Goal: Contribute content

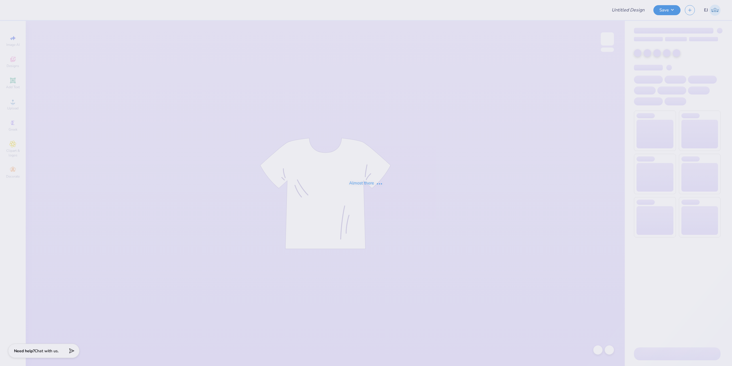
type input "ADpi Game day"
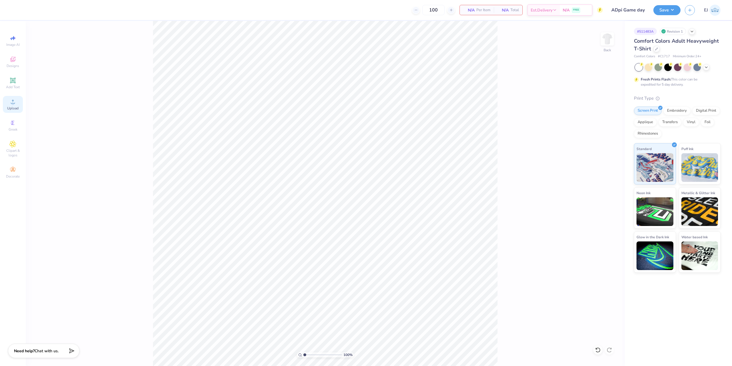
click at [8, 107] on span "Upload" at bounding box center [12, 108] width 11 height 5
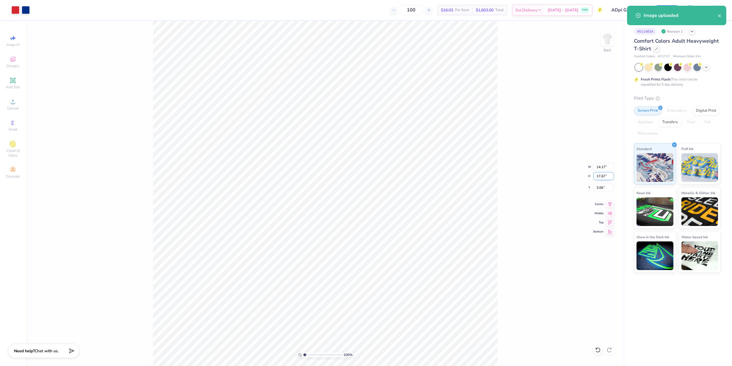
click at [599, 176] on input "17.67" at bounding box center [603, 176] width 21 height 8
type input "15"
type input "12.03"
type input "15.00"
click at [599, 188] on input "5.00" at bounding box center [603, 187] width 21 height 8
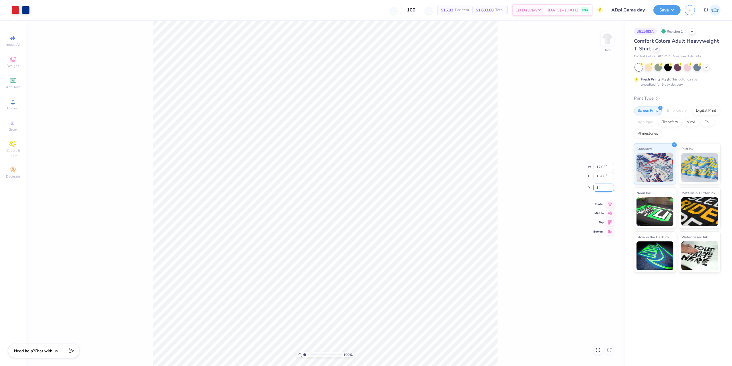
type input "3.00"
click at [506, 180] on div "100 % Back W 12.03 12.03 " H 15.00 15.00 " Y 3.00 3.00 " Center Middle Top Bott…" at bounding box center [325, 193] width 599 height 345
click at [517, 218] on div "100 % Back W 12.03 12.03 " H 15.00 15.00 " Y 3.00 3.00 " Center Middle Top Bott…" at bounding box center [325, 193] width 599 height 345
click at [657, 11] on button "Save" at bounding box center [667, 9] width 27 height 10
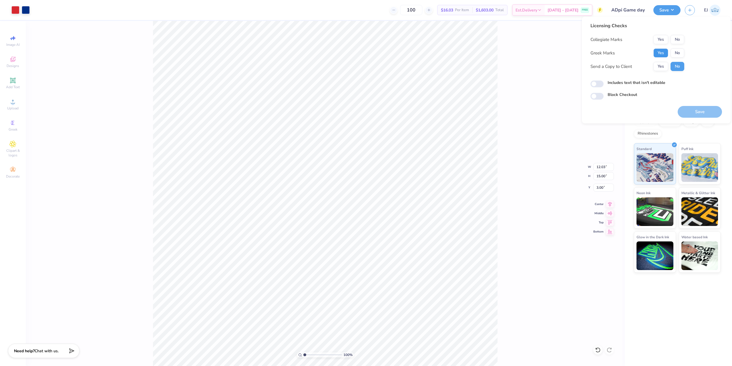
click at [661, 53] on button "Yes" at bounding box center [661, 52] width 15 height 9
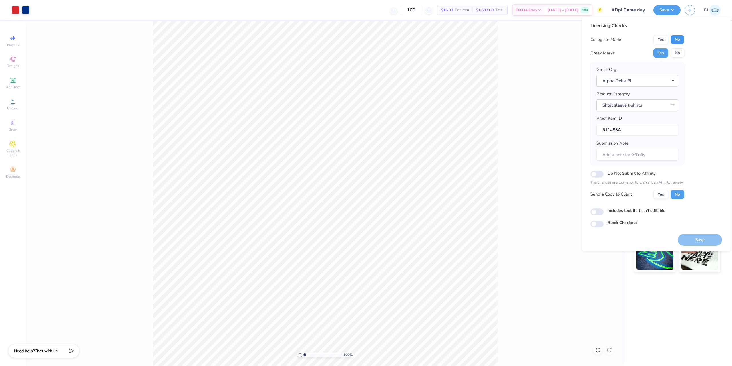
click at [680, 38] on button "No" at bounding box center [678, 39] width 14 height 9
click at [618, 153] on input "Submission Note" at bounding box center [638, 154] width 82 height 12
paste input "game day weekend and their in the Sigma"
type input "Gameday Weekend, Sigma Chapter"
click at [658, 40] on button "Yes" at bounding box center [661, 39] width 15 height 9
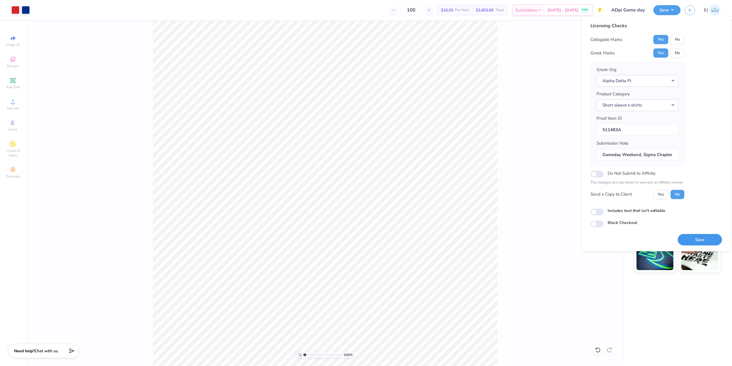
click at [697, 240] on button "Save" at bounding box center [700, 240] width 44 height 12
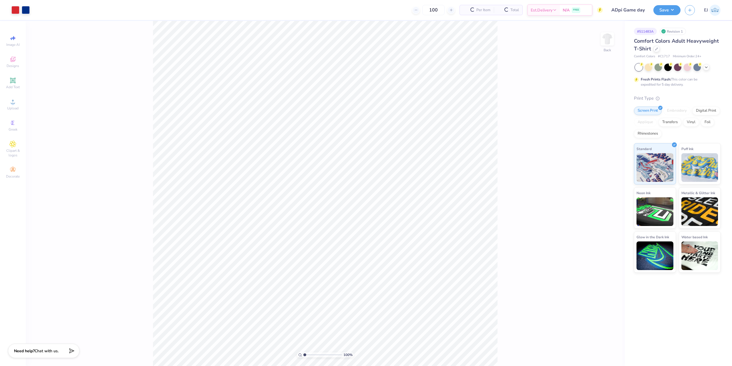
type input "ADpi Game day"
